Goal: Task Accomplishment & Management: Manage account settings

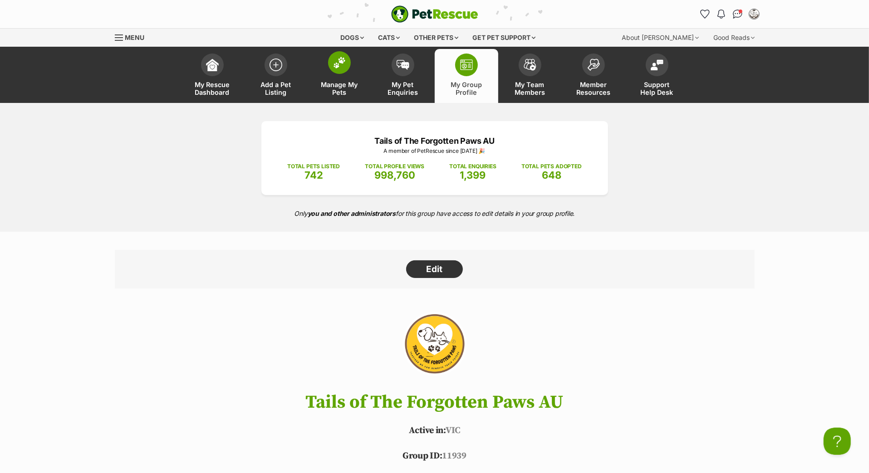
click at [343, 69] on img at bounding box center [339, 63] width 13 height 12
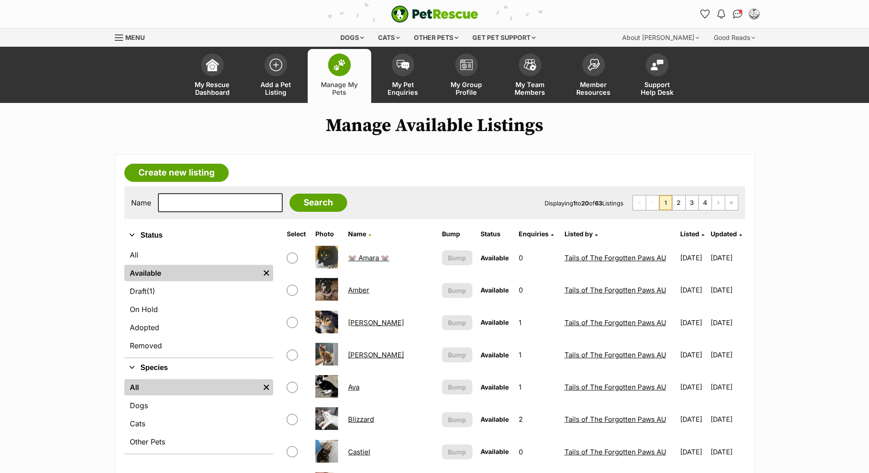
click at [716, 227] on th "Updated" at bounding box center [727, 234] width 33 height 15
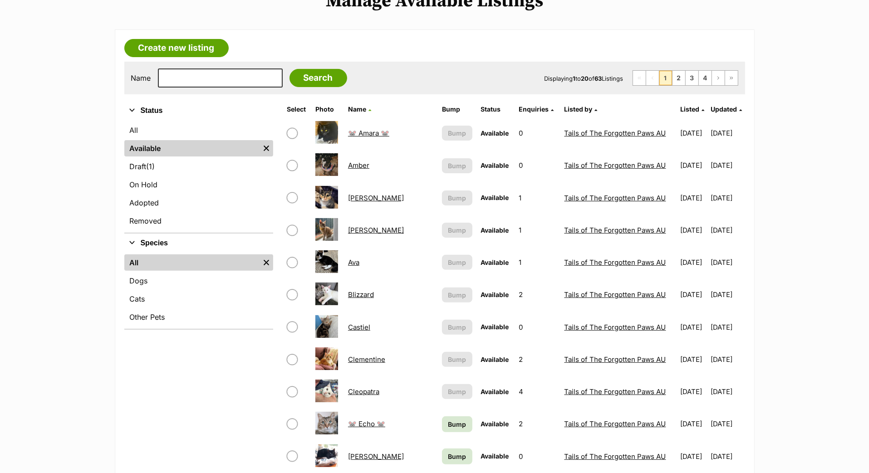
click at [716, 113] on span "Updated" at bounding box center [724, 109] width 26 height 8
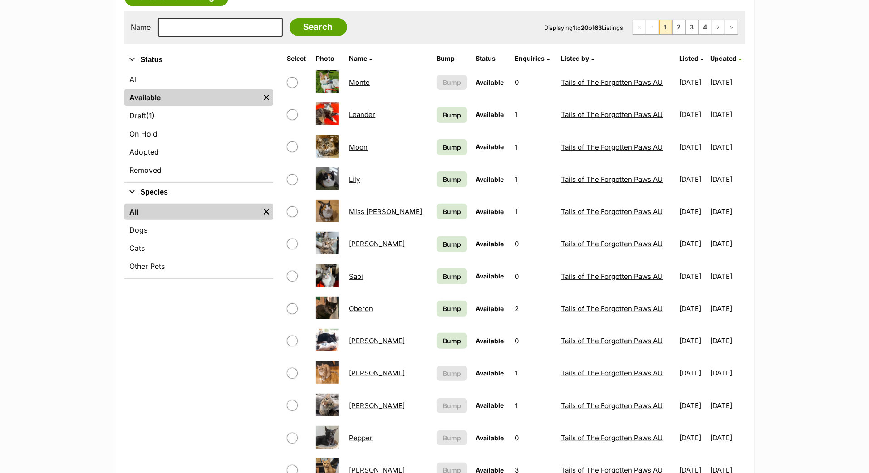
scroll to position [157, 0]
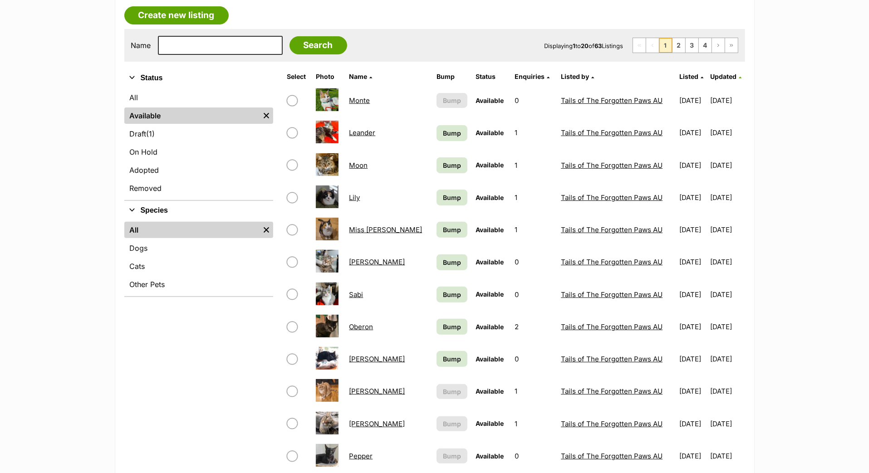
click at [443, 138] on span "Bump" at bounding box center [452, 133] width 18 height 10
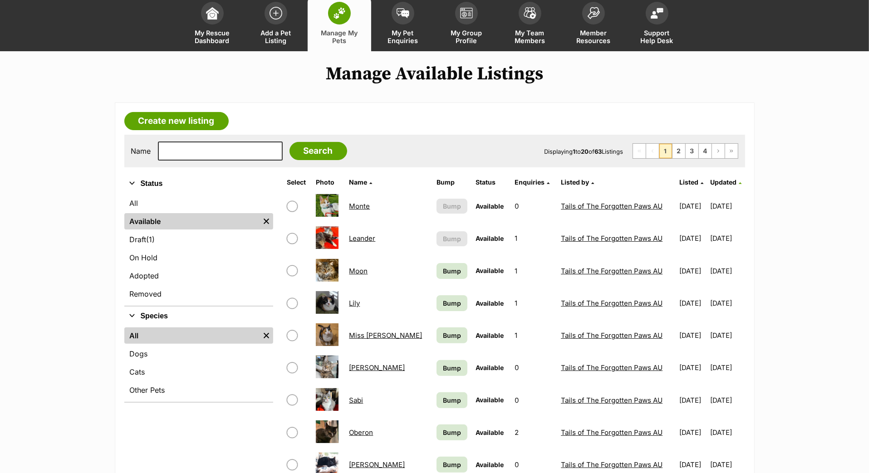
scroll to position [57, 0]
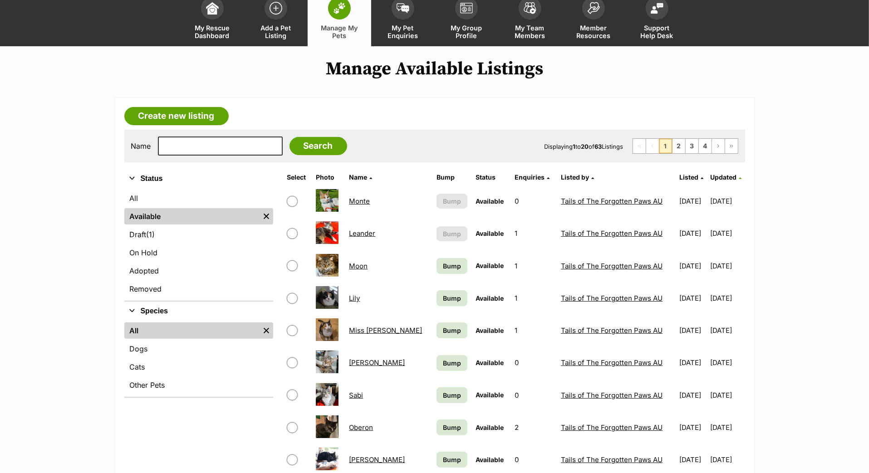
click at [443, 271] on span "Bump" at bounding box center [452, 266] width 18 height 10
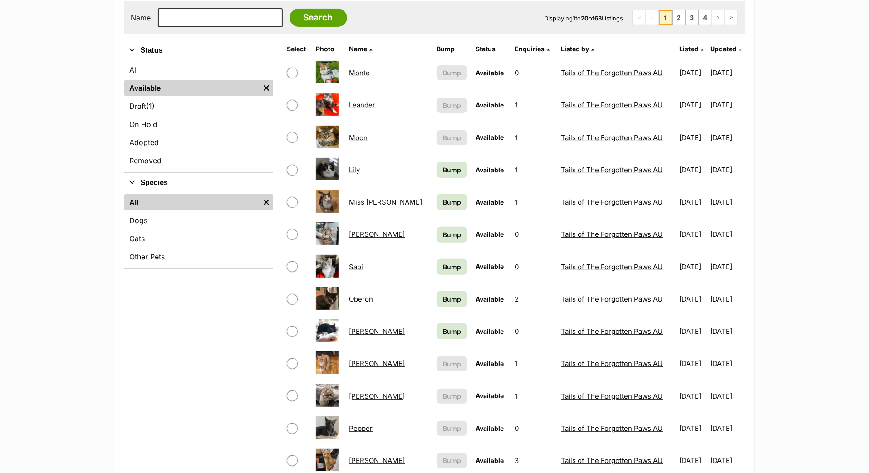
click at [443, 175] on span "Bump" at bounding box center [452, 170] width 18 height 10
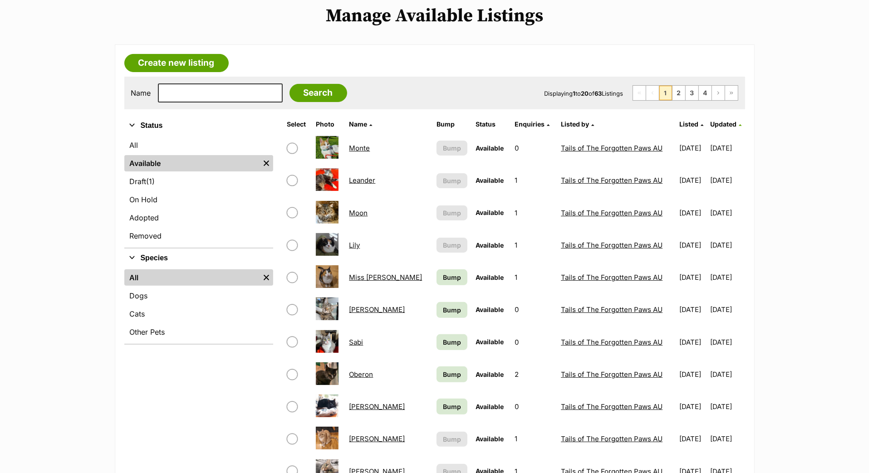
scroll to position [176, 0]
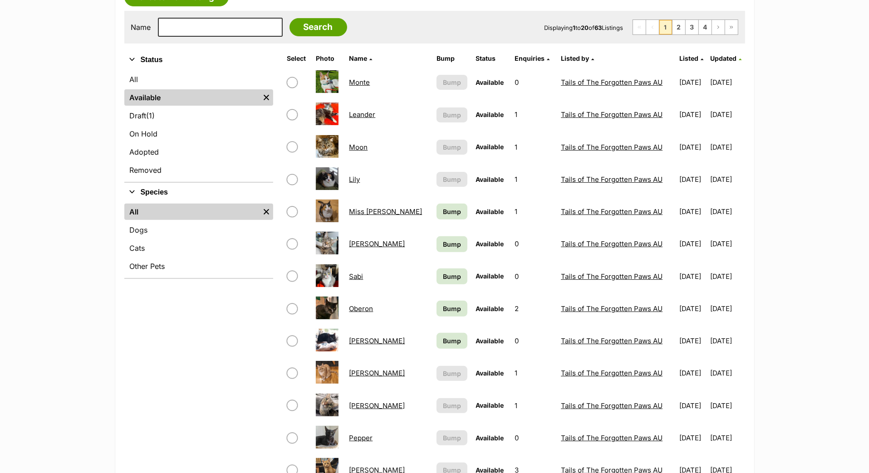
click at [443, 216] on span "Bump" at bounding box center [452, 212] width 18 height 10
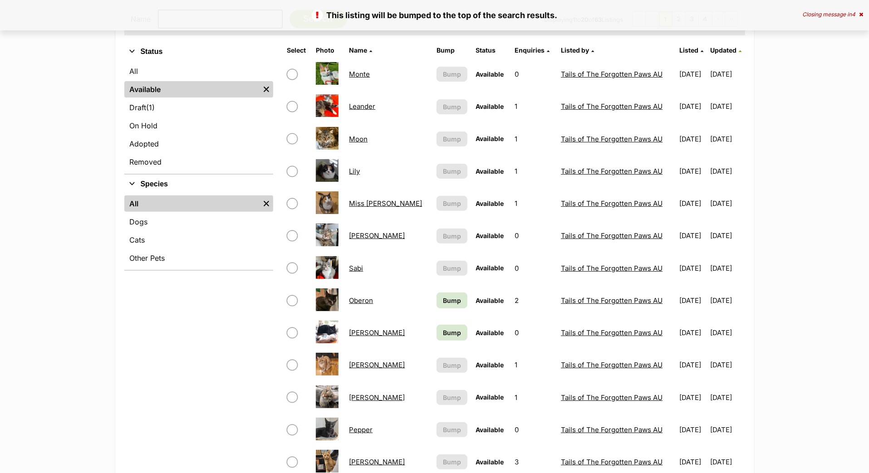
scroll to position [216, 0]
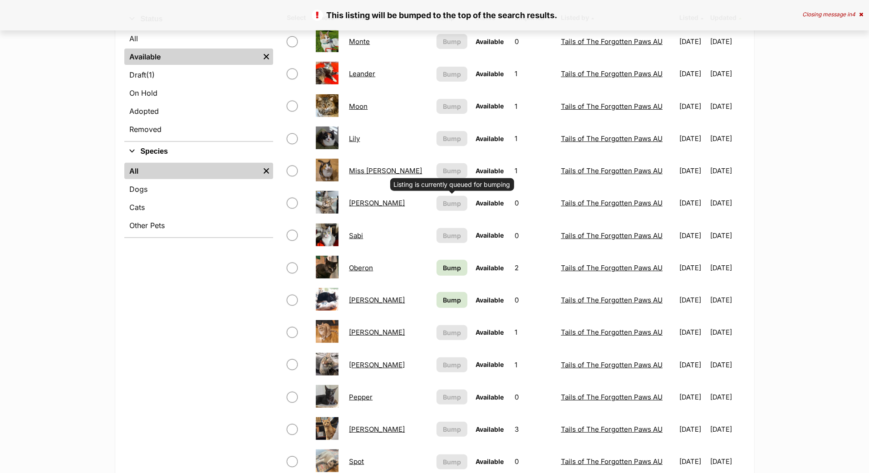
click at [443, 273] on span "Bump" at bounding box center [452, 268] width 18 height 10
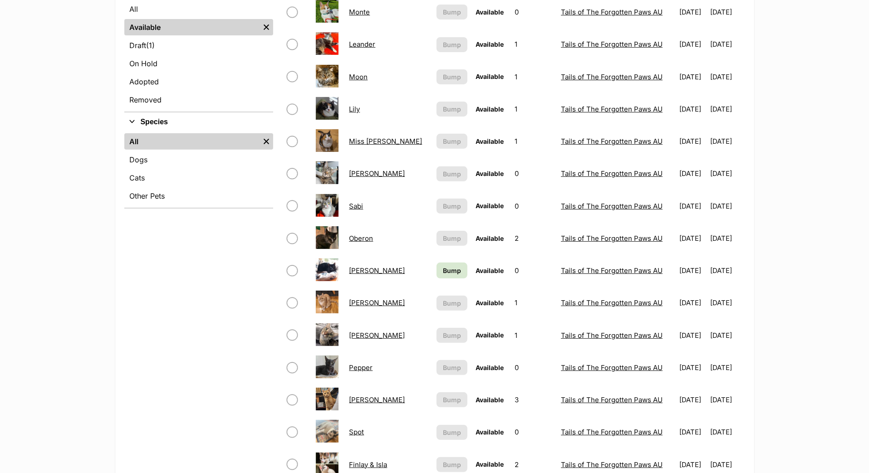
scroll to position [283, 0]
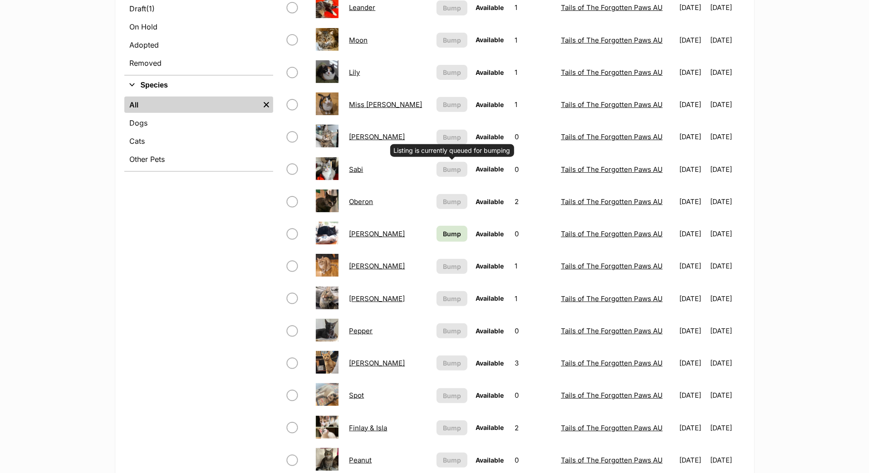
click at [443, 239] on span "Bump" at bounding box center [452, 234] width 18 height 10
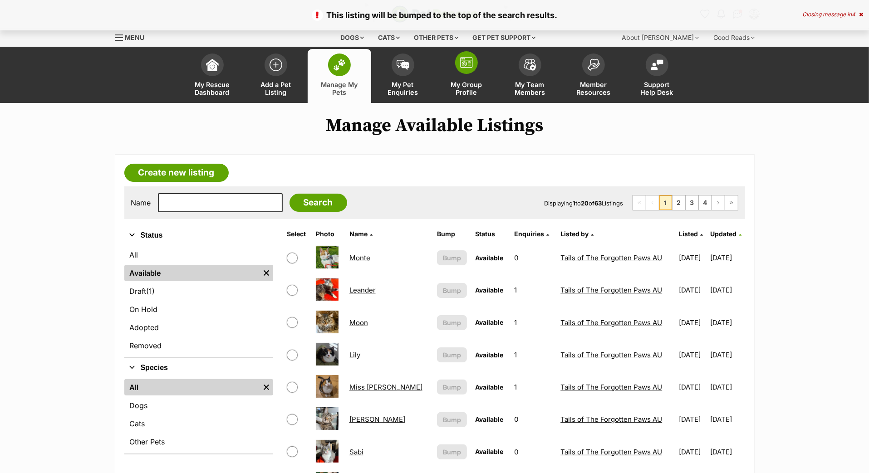
click at [467, 74] on span at bounding box center [466, 62] width 23 height 23
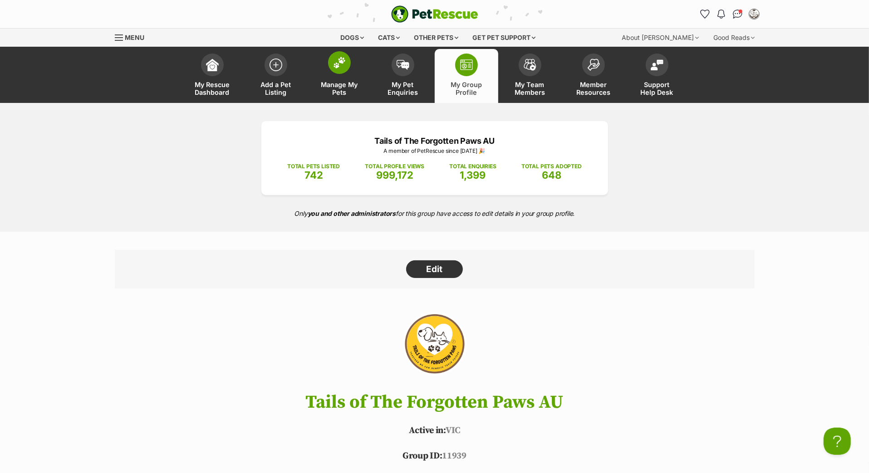
click at [337, 69] on img at bounding box center [339, 63] width 13 height 12
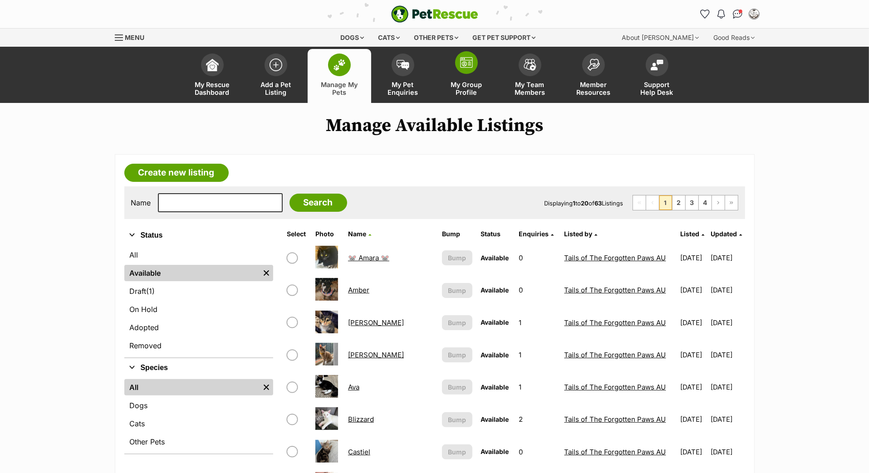
click at [474, 70] on span at bounding box center [466, 62] width 23 height 23
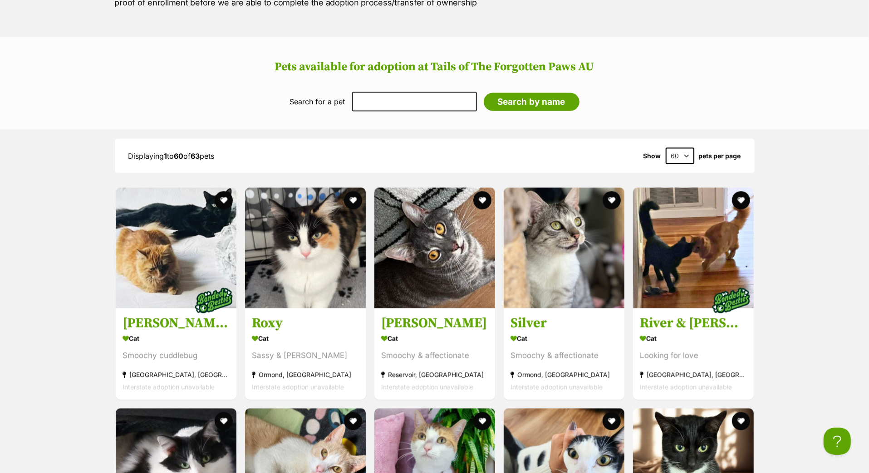
scroll to position [1040, 0]
